Goal: Task Accomplishment & Management: Manage account settings

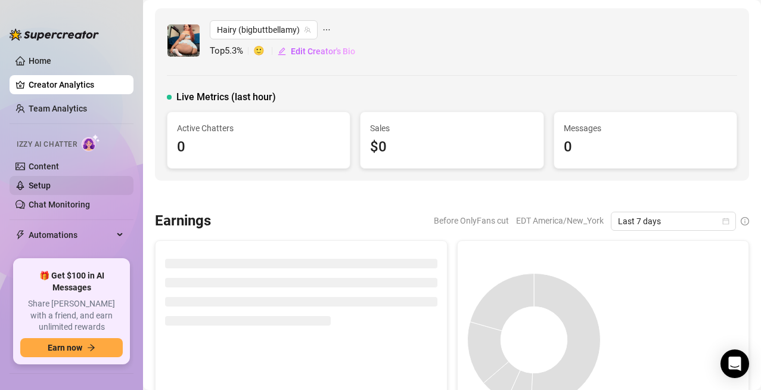
click at [29, 187] on link "Setup" at bounding box center [40, 186] width 22 height 10
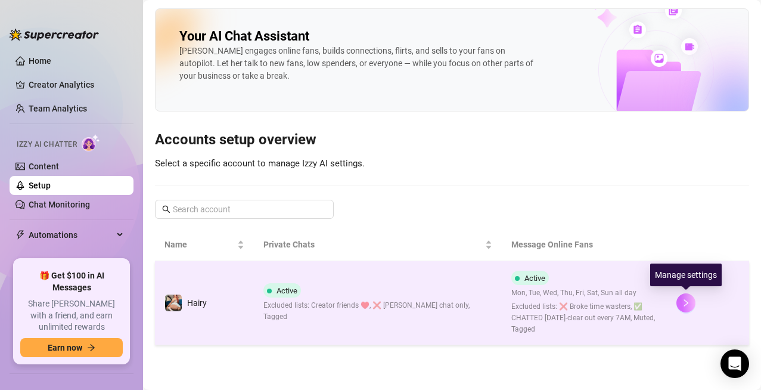
click at [689, 304] on icon "right" at bounding box center [686, 303] width 8 height 8
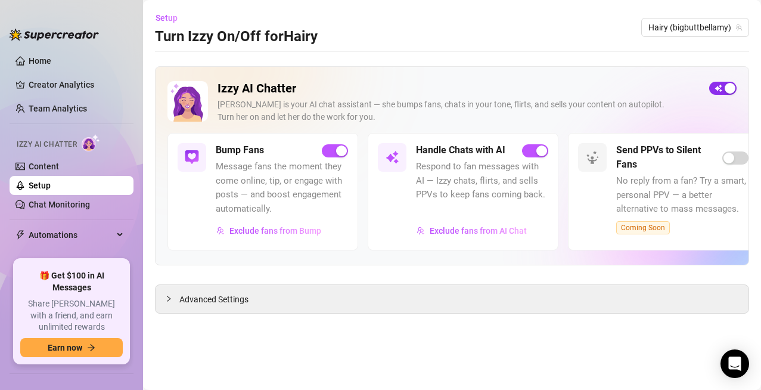
click at [729, 91] on div "button" at bounding box center [730, 88] width 11 height 11
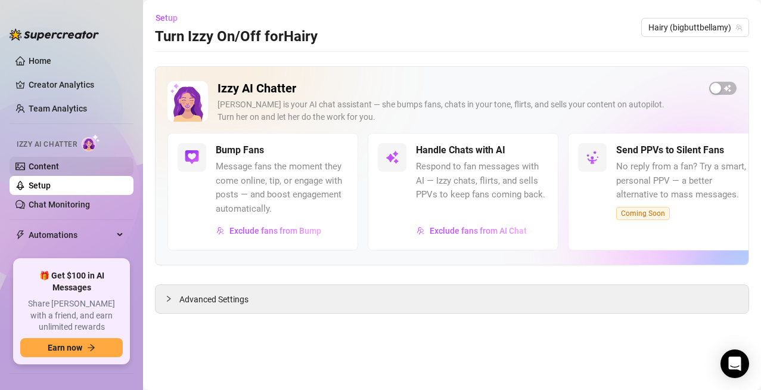
click at [29, 167] on link "Content" at bounding box center [44, 167] width 30 height 10
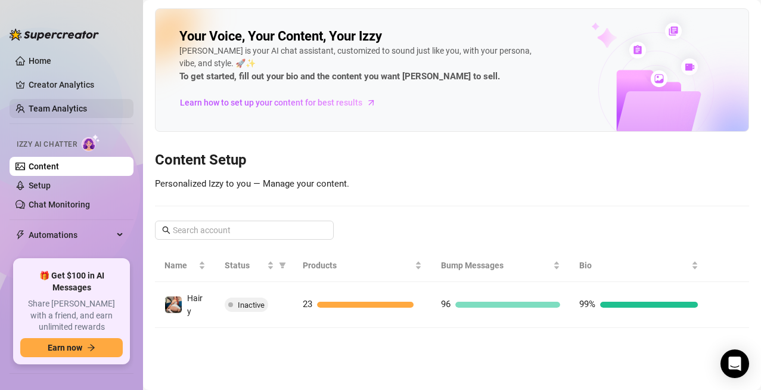
click at [52, 106] on link "Team Analytics" at bounding box center [58, 109] width 58 height 10
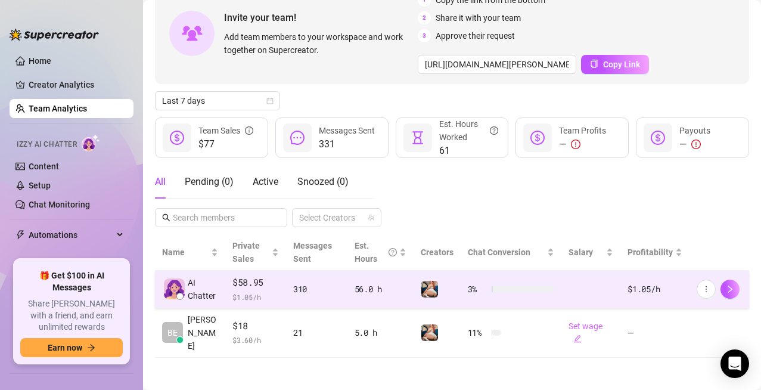
scroll to position [76, 0]
